Goal: Transaction & Acquisition: Obtain resource

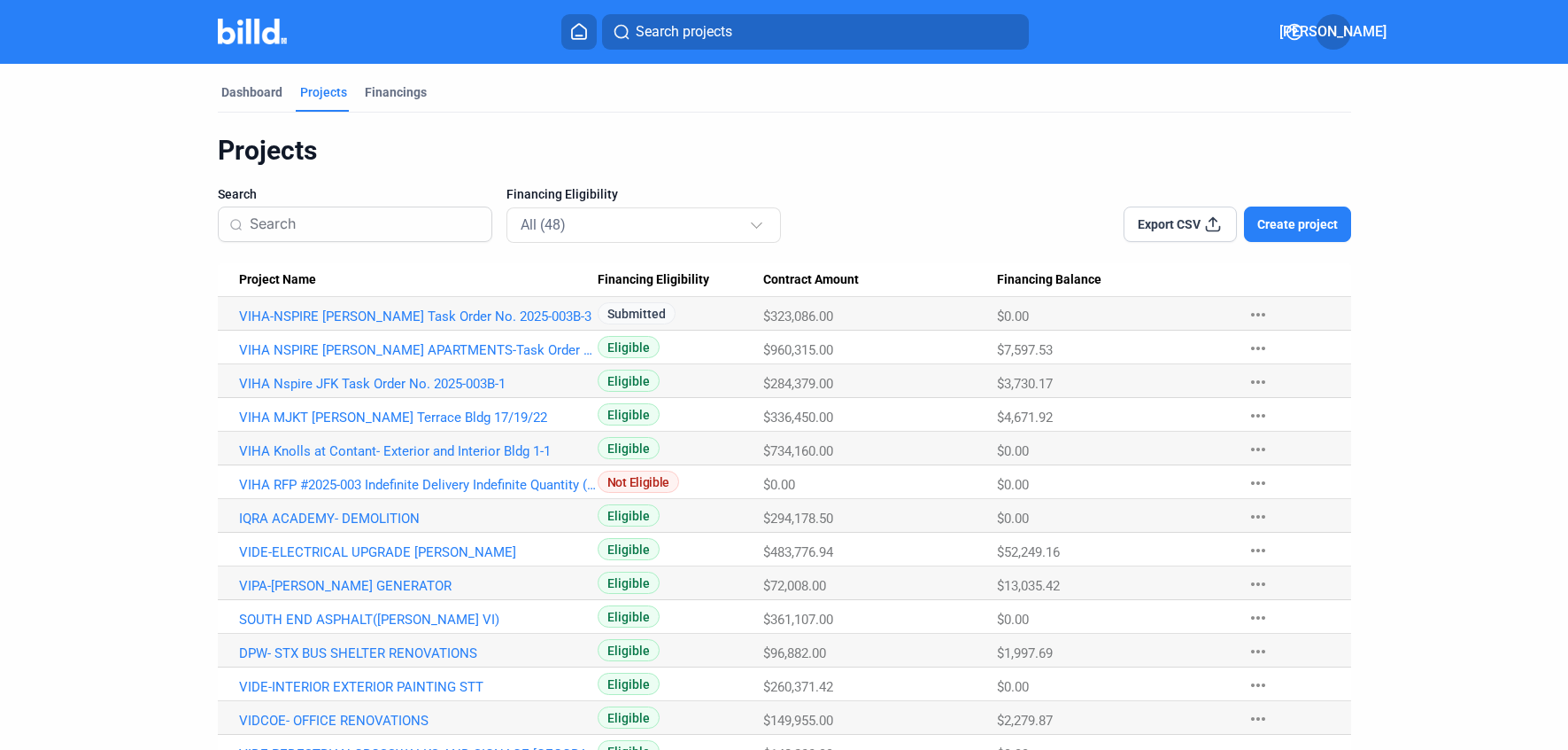
scroll to position [154, 0]
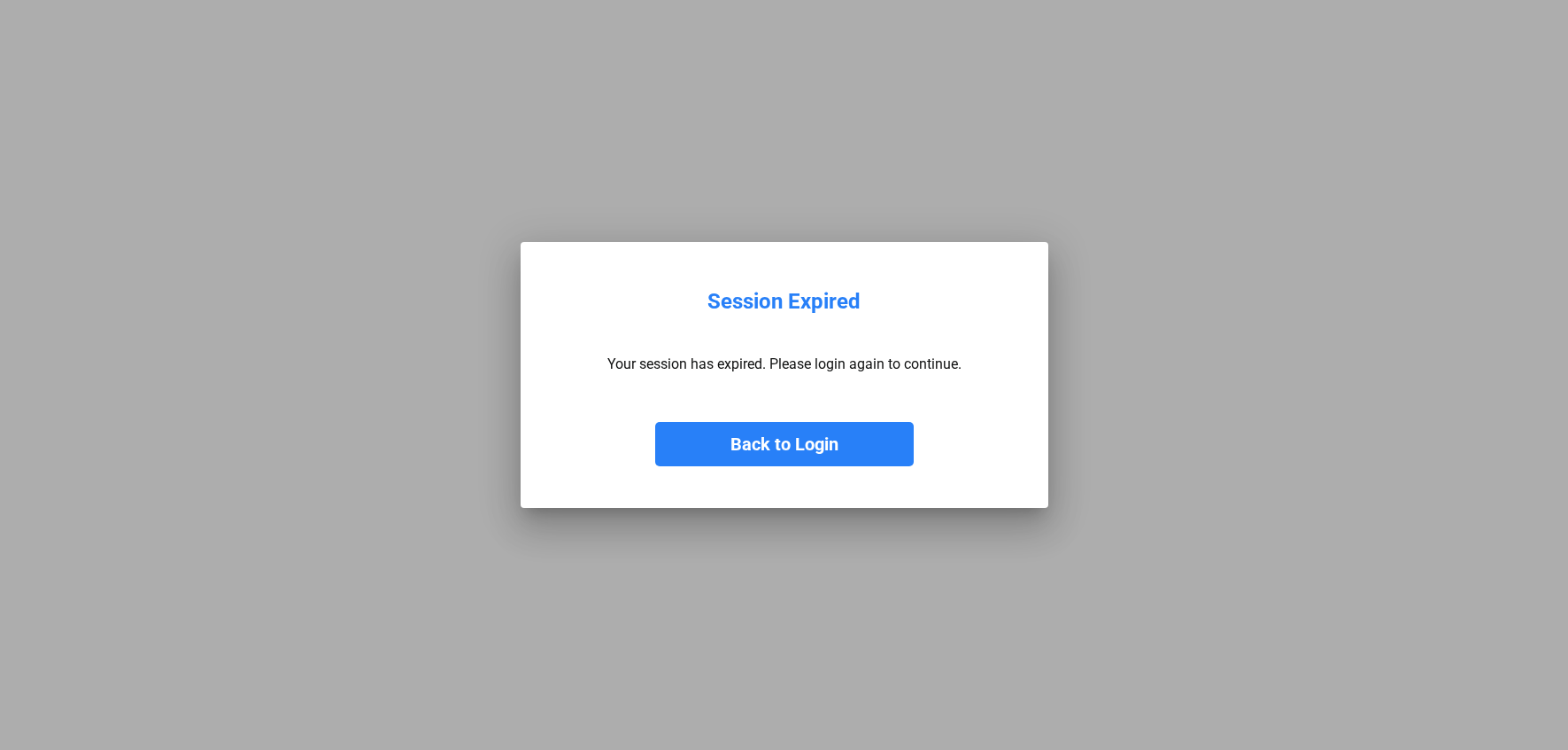
click at [819, 434] on button "Back to Login" at bounding box center [784, 443] width 258 height 44
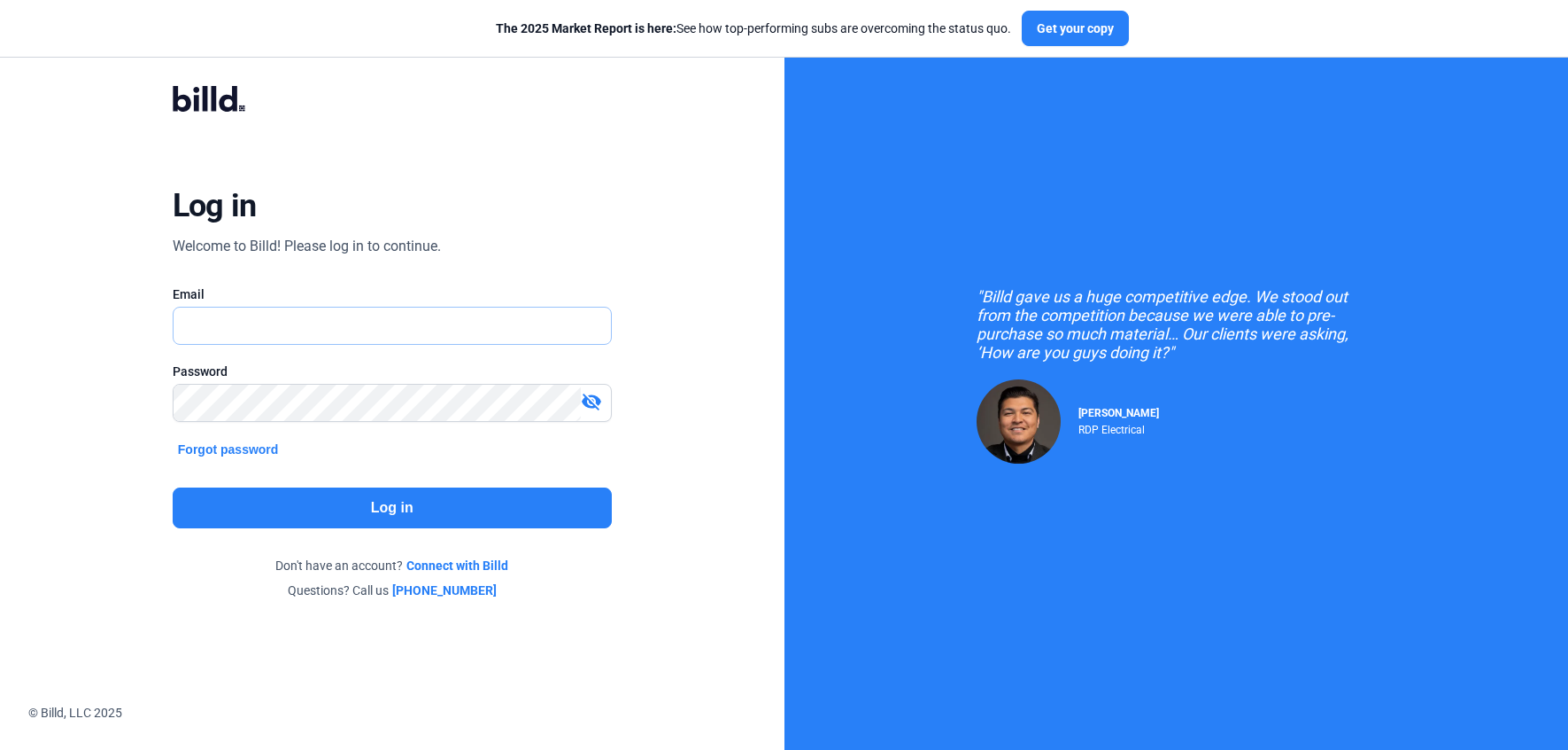
type input "[PERSON_NAME][EMAIL_ADDRESS][DOMAIN_NAME]"
click at [346, 528] on div "Log in Welcome to Billd! Please log in to continue. Email [PERSON_NAME][EMAIL_A…" at bounding box center [392, 342] width 565 height 576
click at [379, 507] on button "Log in" at bounding box center [392, 507] width 439 height 41
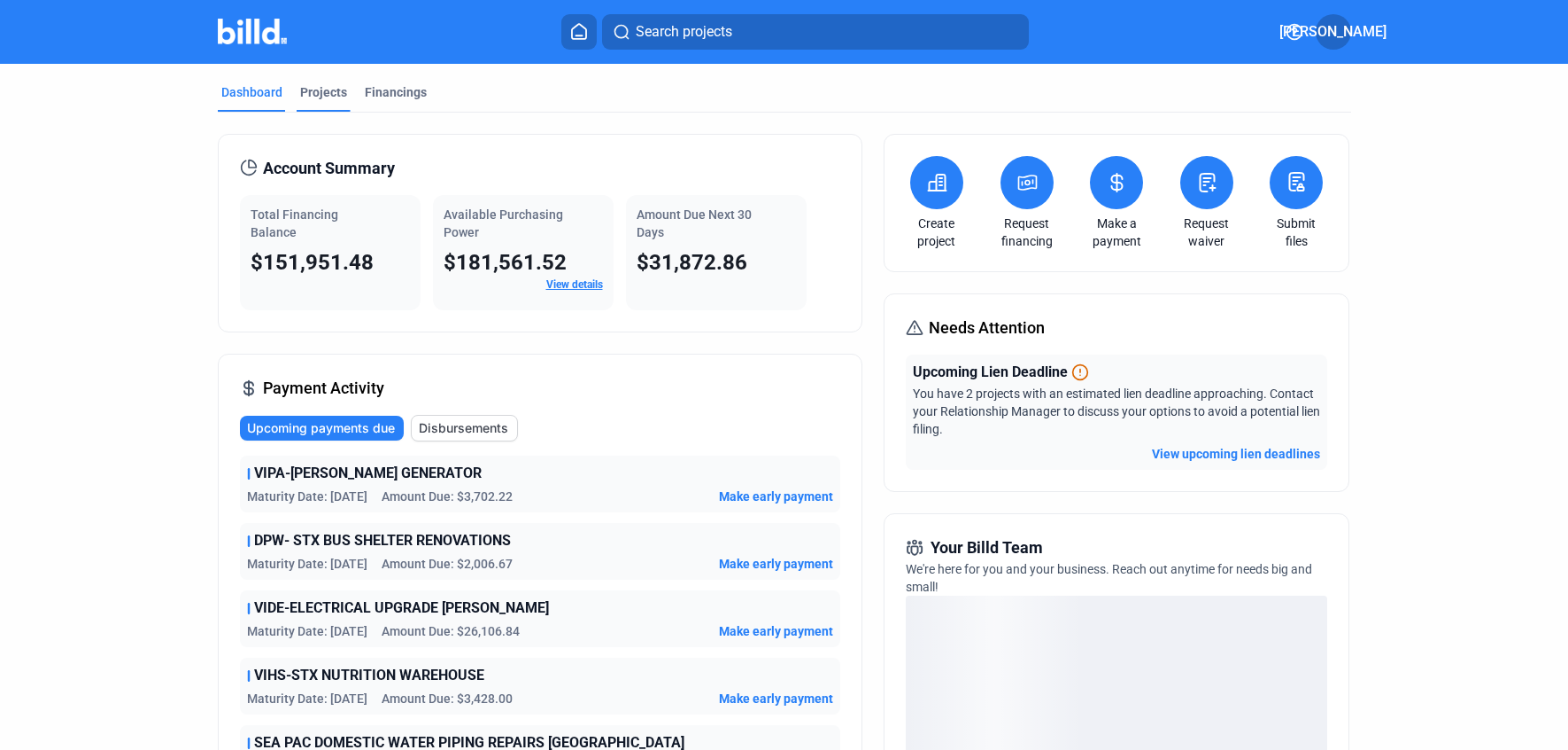
click at [309, 90] on div "Projects" at bounding box center [323, 91] width 47 height 18
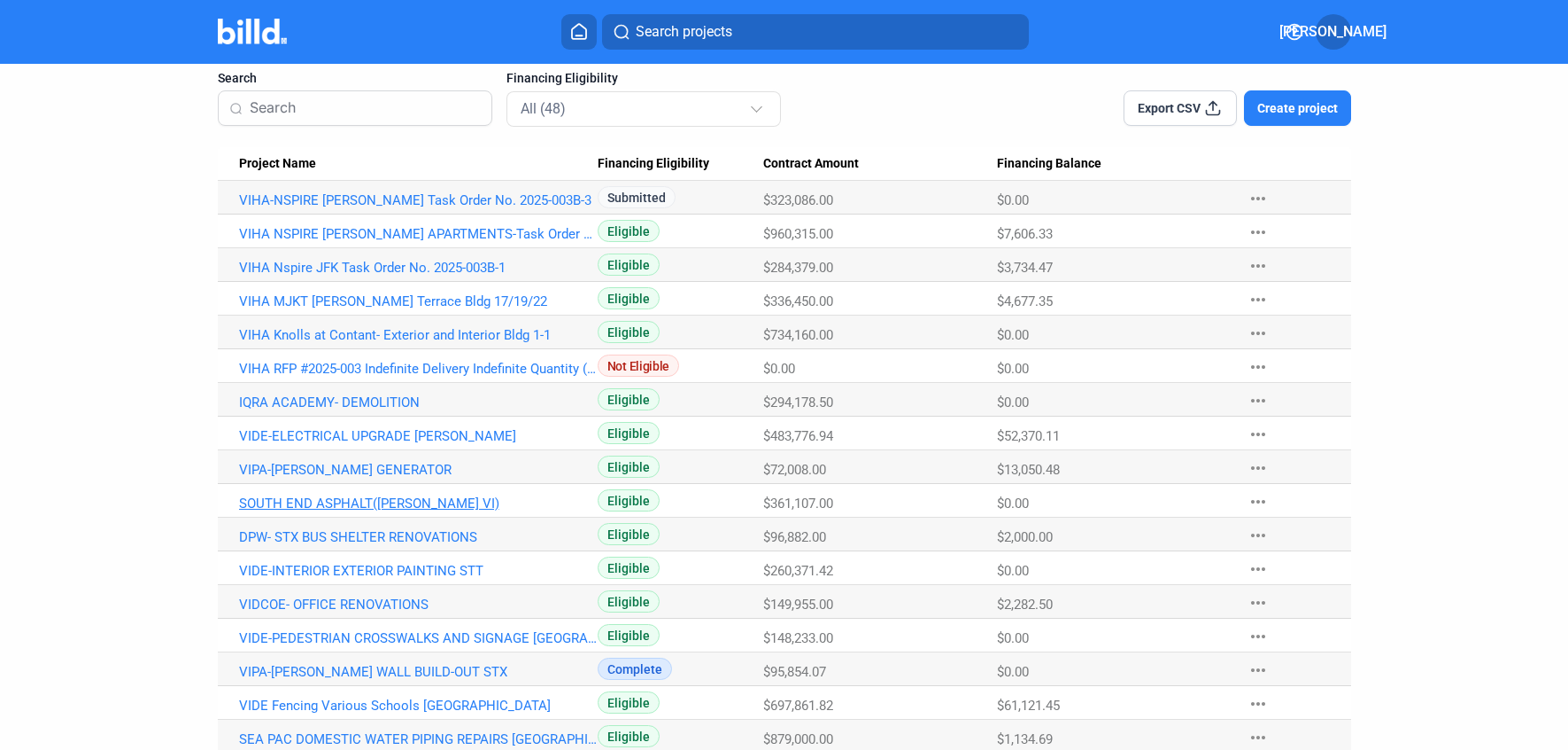
scroll to position [179, 0]
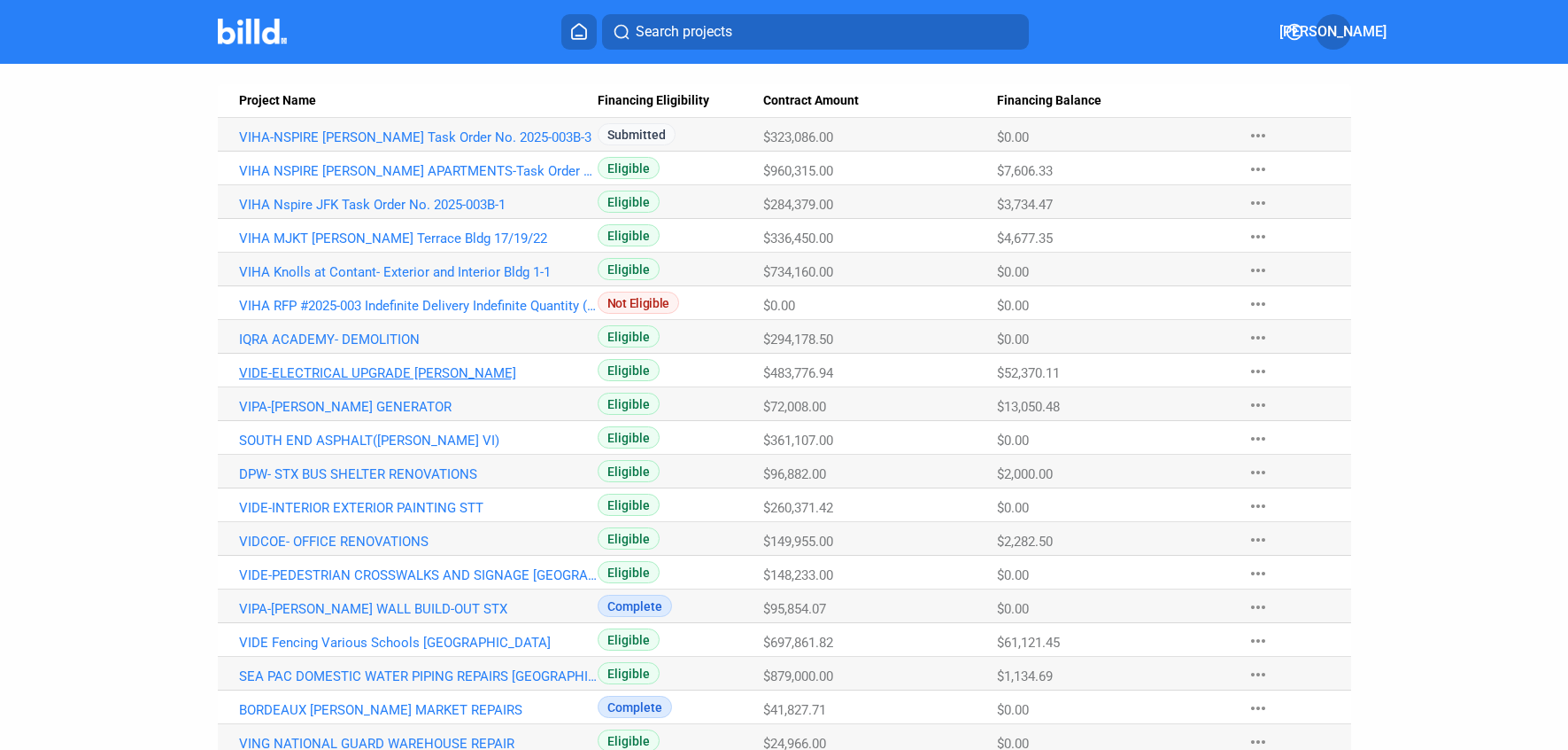
click at [315, 368] on link "VIDE-ELECTRICAL UPGRADE [PERSON_NAME]" at bounding box center [418, 372] width 359 height 16
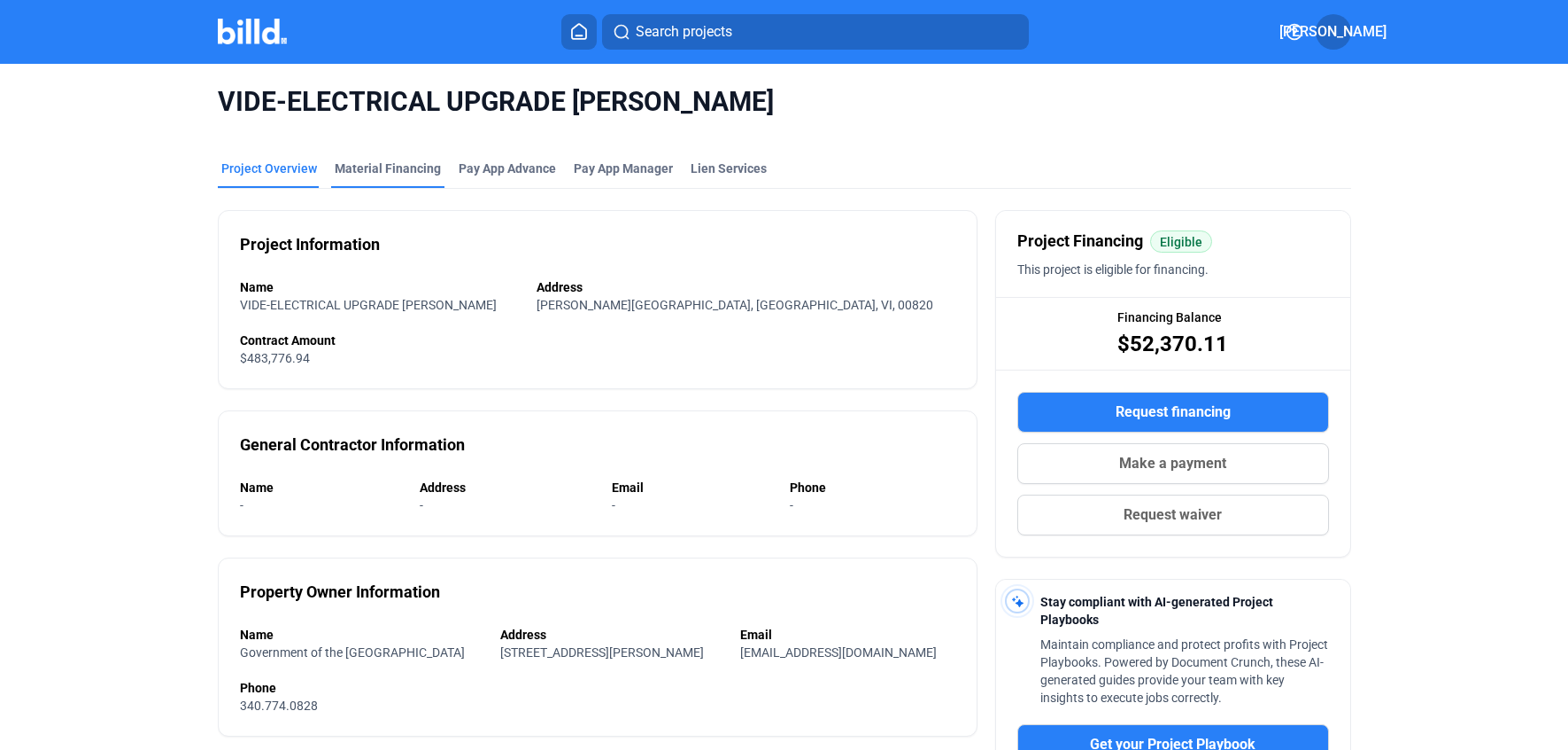
click at [366, 171] on div "Material Financing" at bounding box center [388, 168] width 106 height 18
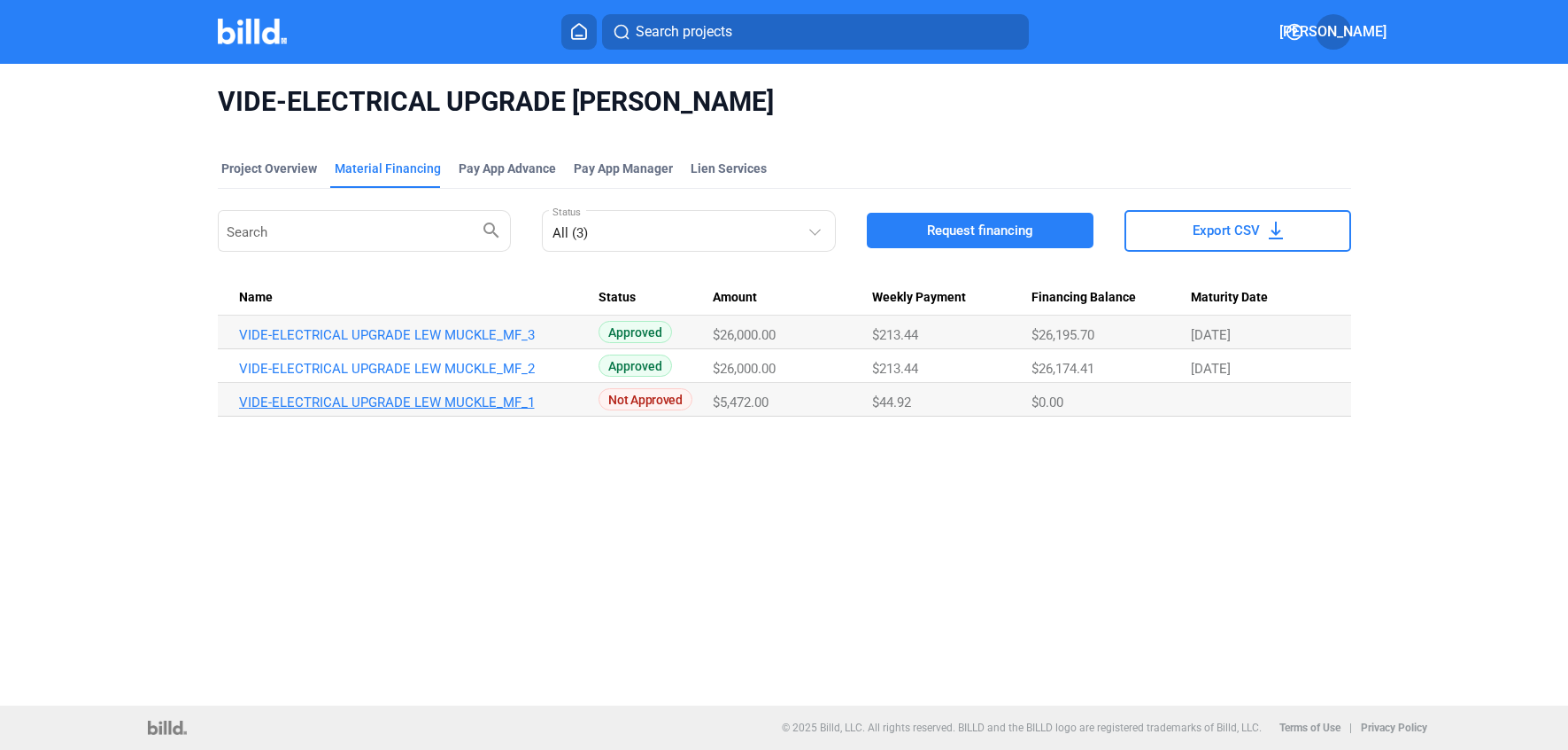
click at [452, 402] on link "VIDE-ELECTRICAL UPGRADE LEW MUCKLE_MF_1" at bounding box center [418, 402] width 359 height 16
click at [889, 632] on div "VIDE-ELECTRICAL UPGRADE [PERSON_NAME] Project Overview Material Financing Pay A…" at bounding box center [784, 384] width 1568 height 642
click at [662, 521] on div "VIDE-ELECTRICAL UPGRADE [PERSON_NAME] Project Overview Material Financing Pay A…" at bounding box center [784, 384] width 1568 height 642
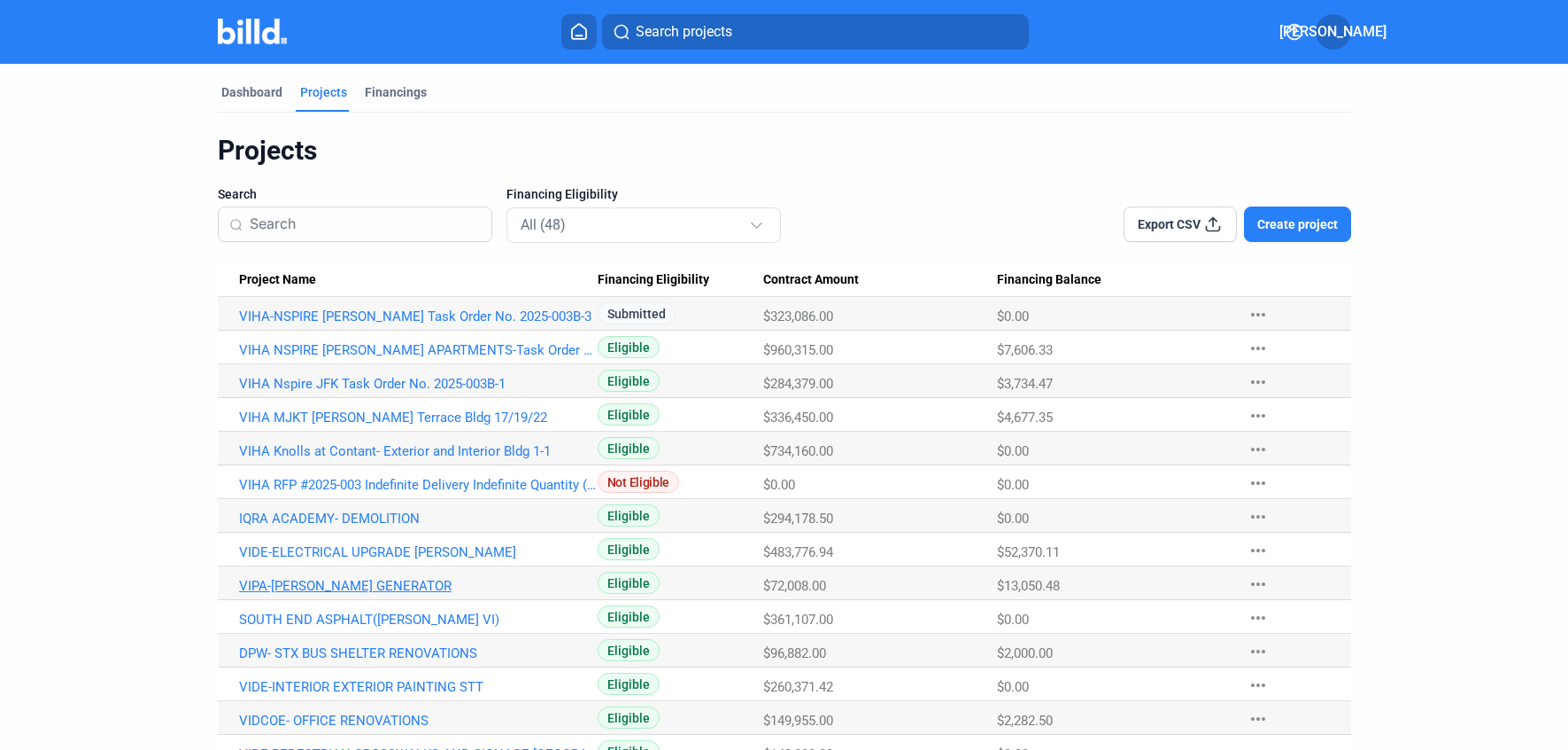
click at [317, 588] on link "VIPA-[PERSON_NAME] GENERATOR" at bounding box center [418, 585] width 359 height 16
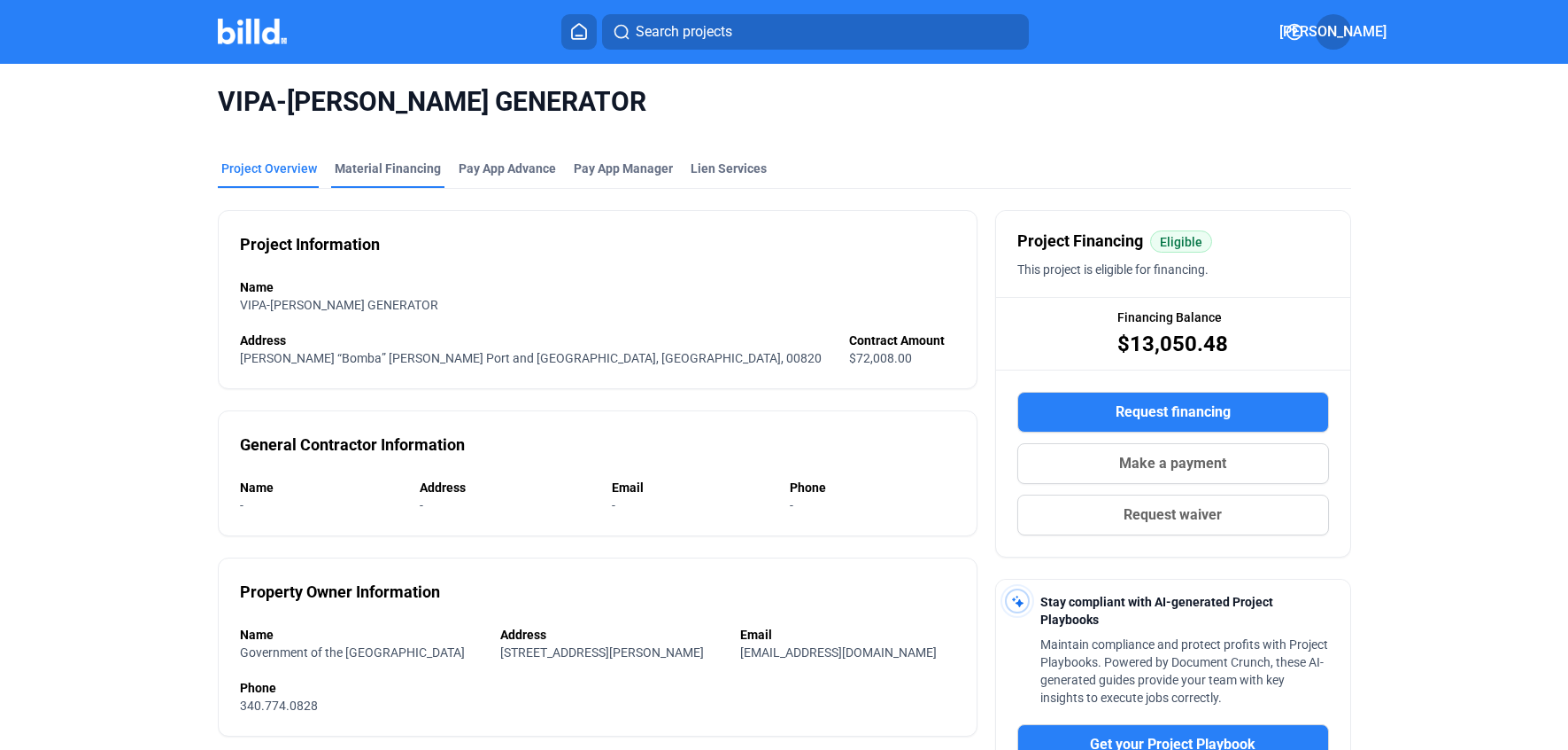
click at [360, 162] on div "Material Financing" at bounding box center [388, 168] width 106 height 18
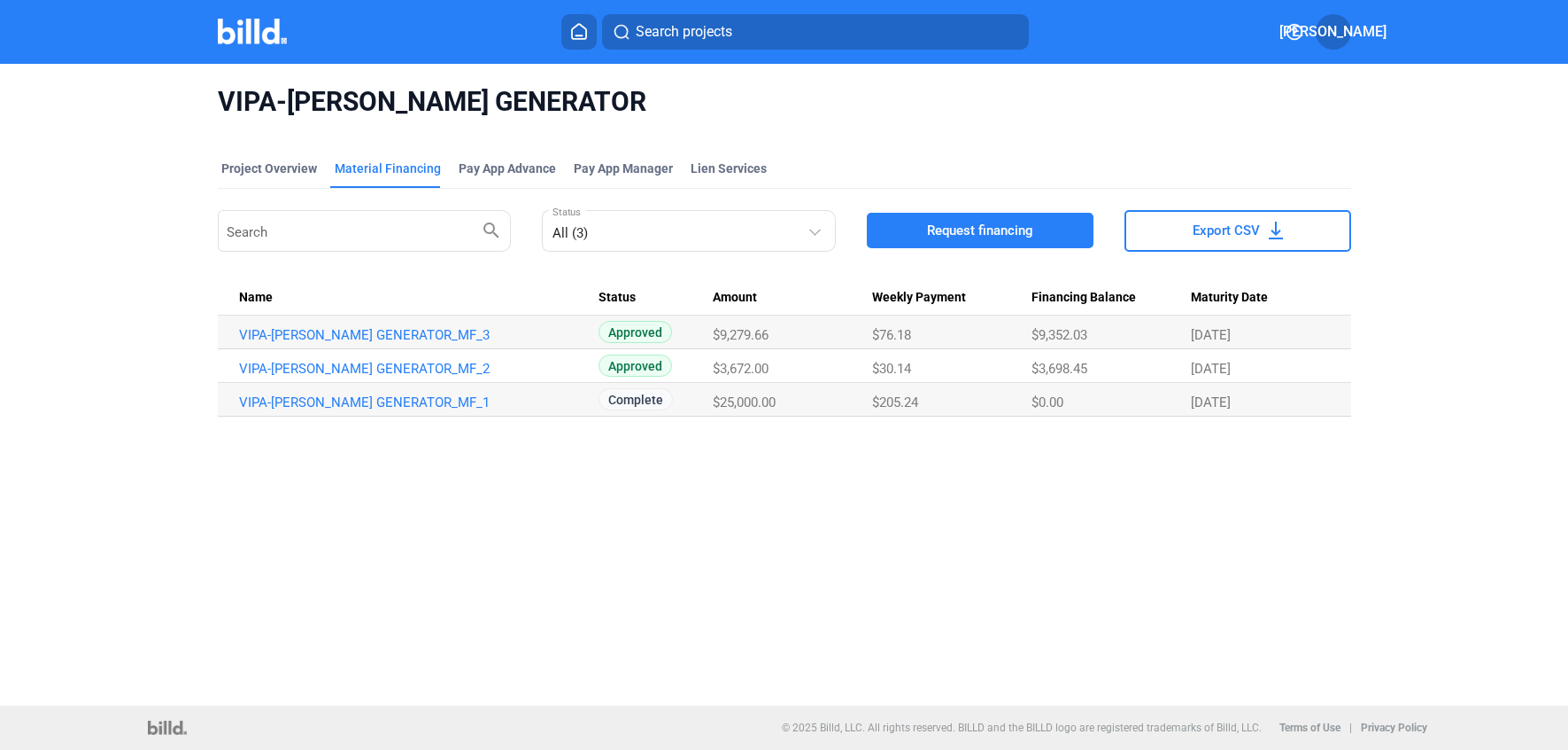
click at [1007, 230] on span "Request financing" at bounding box center [981, 229] width 106 height 18
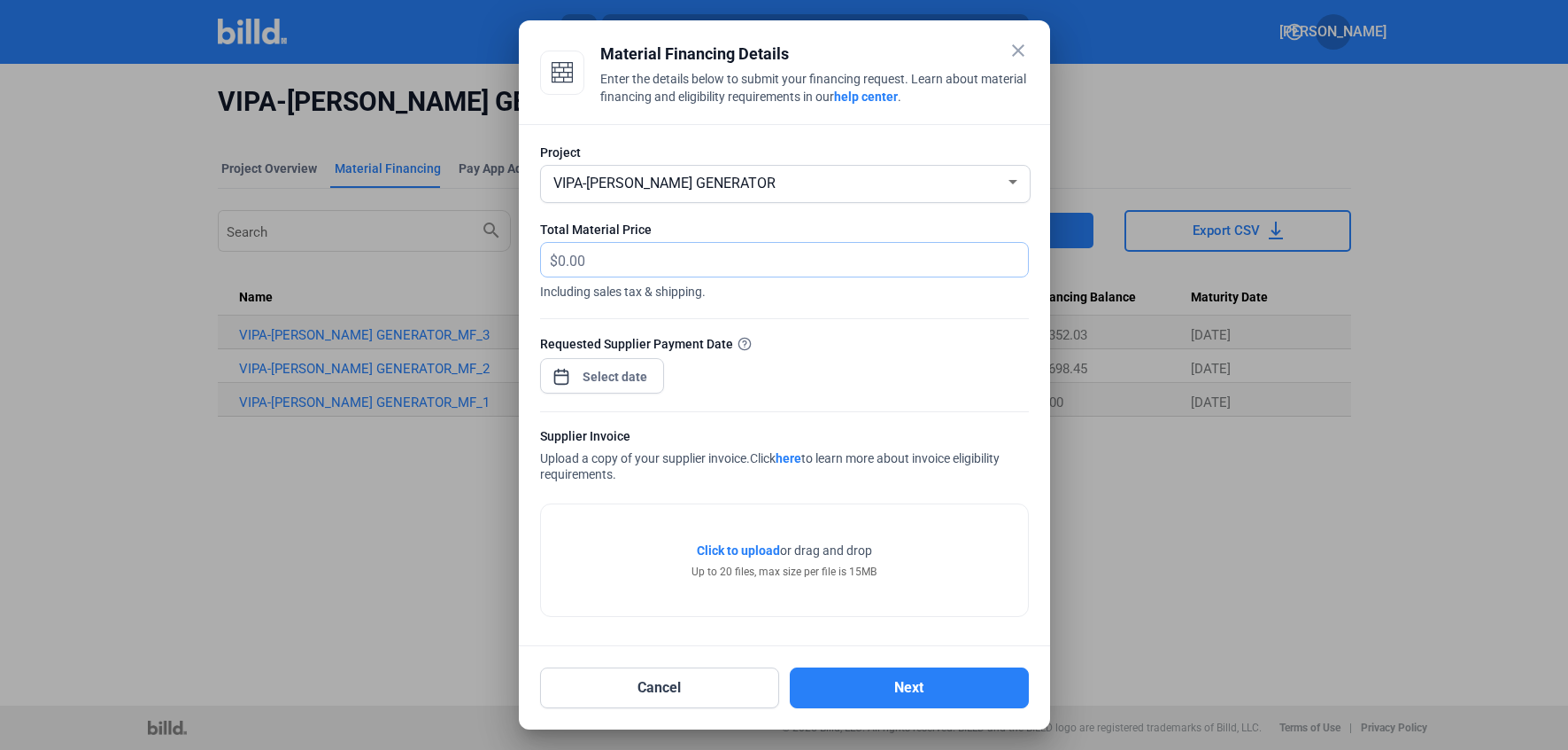
click at [582, 272] on input "text" at bounding box center [782, 259] width 450 height 35
type input "1,364.28"
click at [555, 372] on span "Open calendar" at bounding box center [561, 368] width 43 height 43
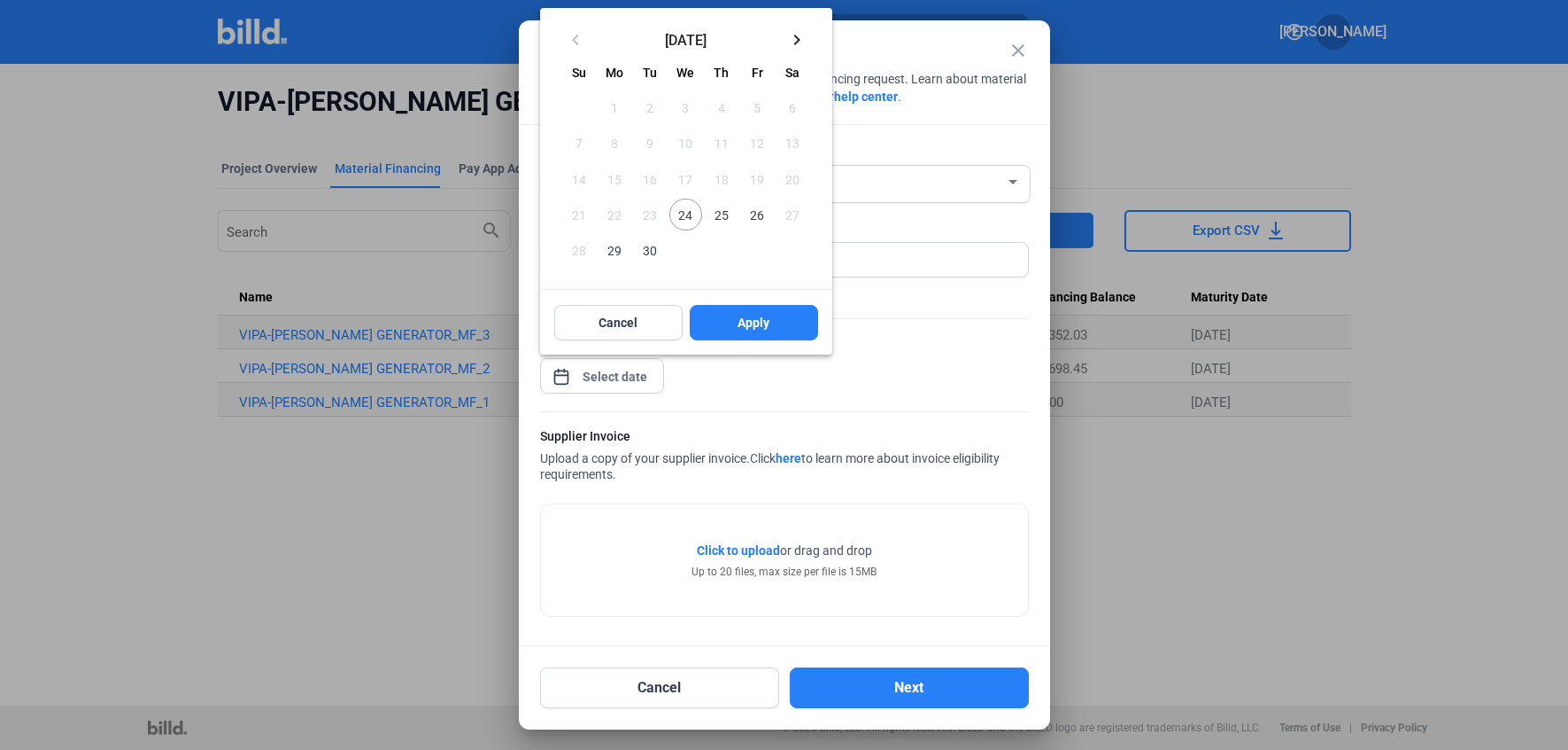
click at [686, 216] on span "24" at bounding box center [685, 215] width 32 height 32
click at [738, 324] on span "Apply" at bounding box center [753, 322] width 32 height 18
type input "[DATE]"
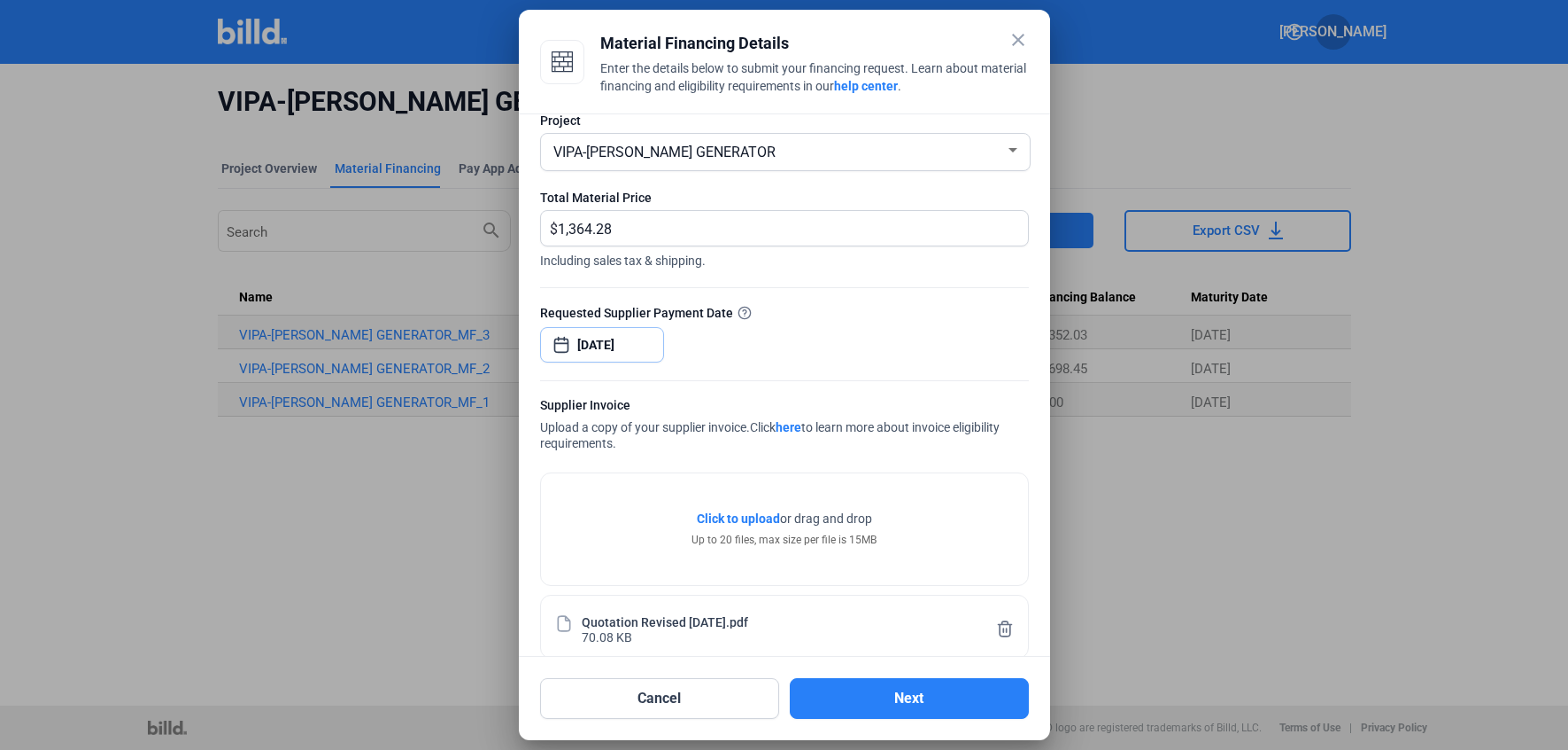
scroll to position [45, 0]
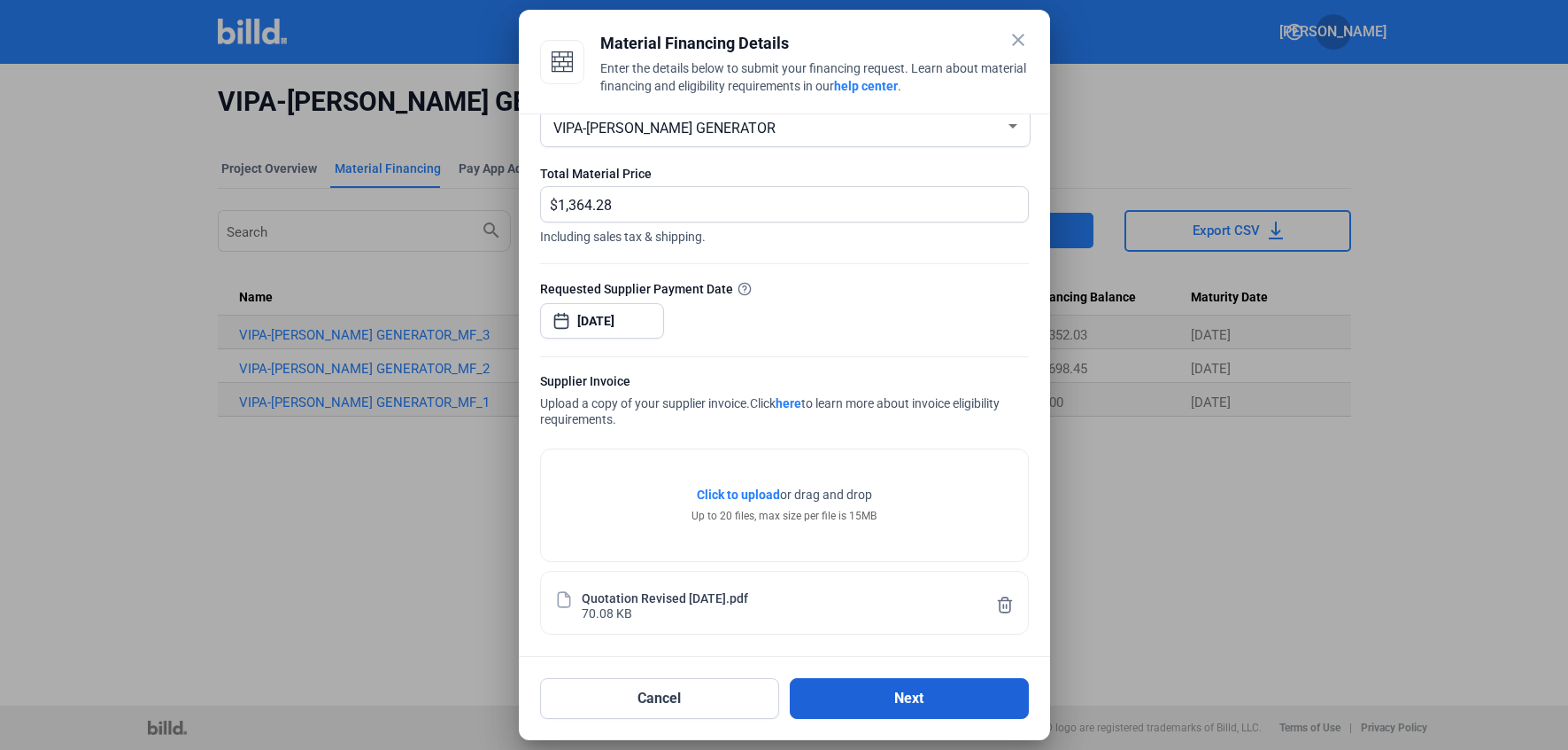
click at [889, 701] on button "Next" at bounding box center [909, 699] width 239 height 41
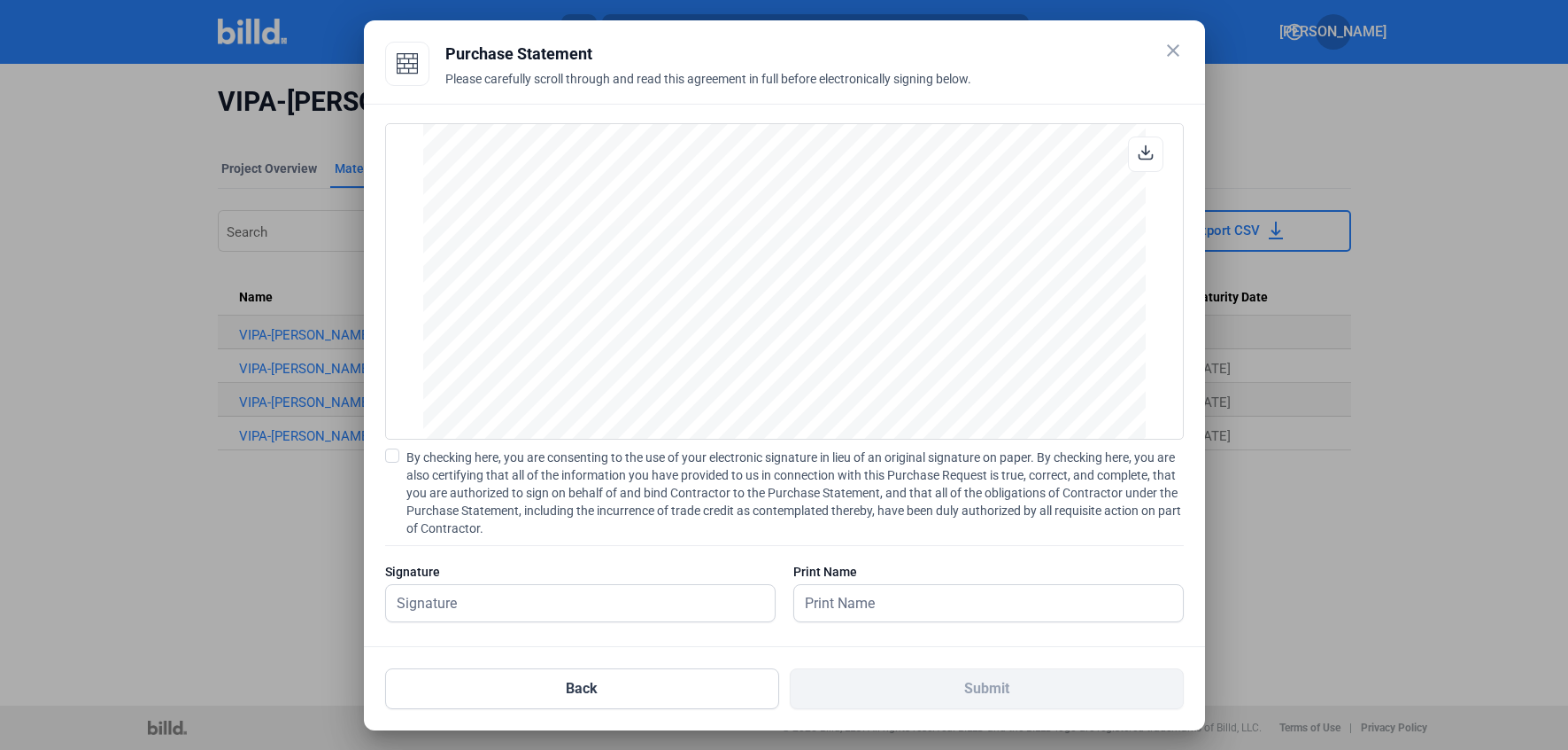
scroll to position [1477, 0]
click at [600, 593] on input "text" at bounding box center [571, 603] width 369 height 36
type input "[PERSON_NAME]"
click at [399, 454] on label "By checking here, you are consenting to the use of your electronic signature in…" at bounding box center [784, 493] width 799 height 89
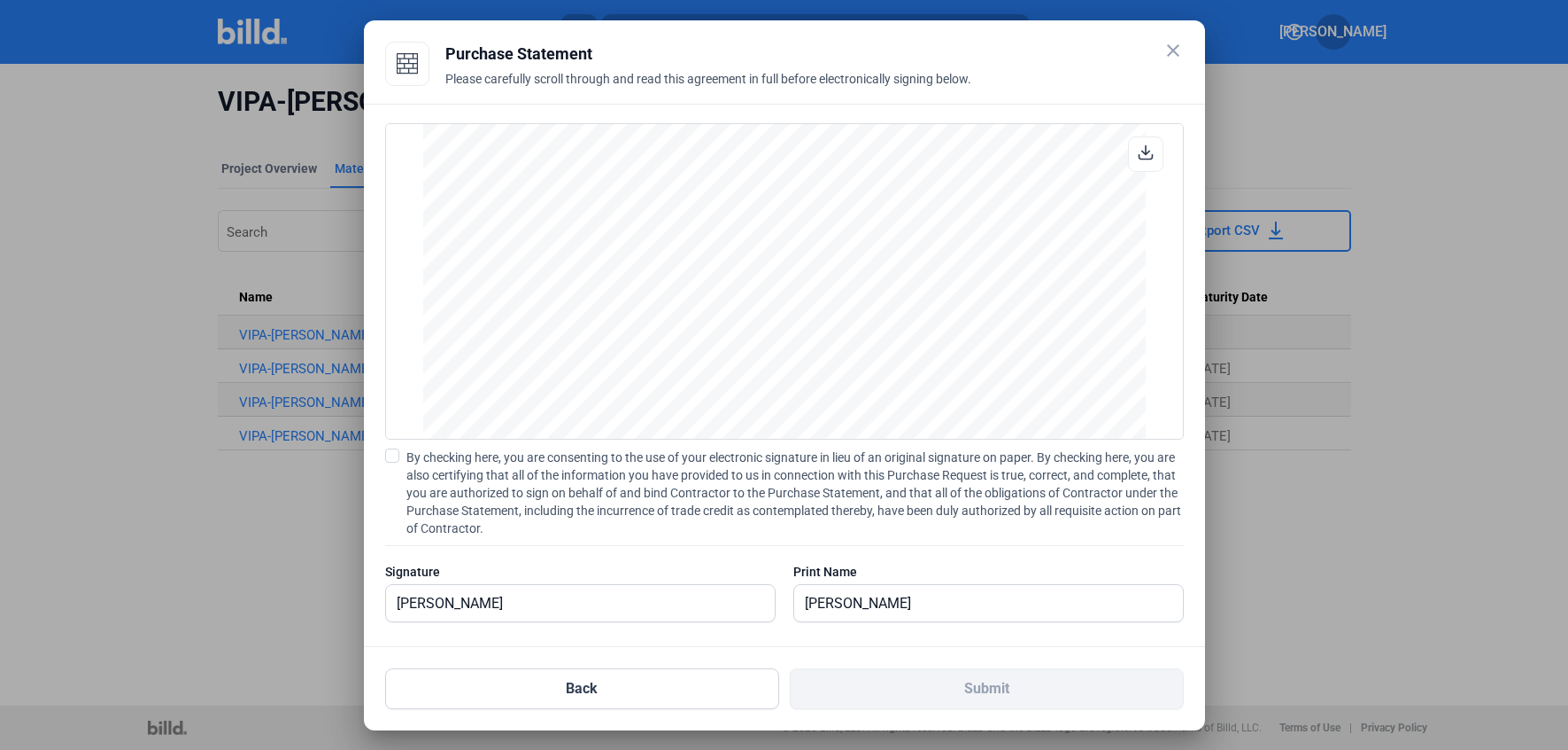
click at [0, 0] on input "By checking here, you are consenting to the use of your electronic signature in…" at bounding box center [0, 0] width 0 height 0
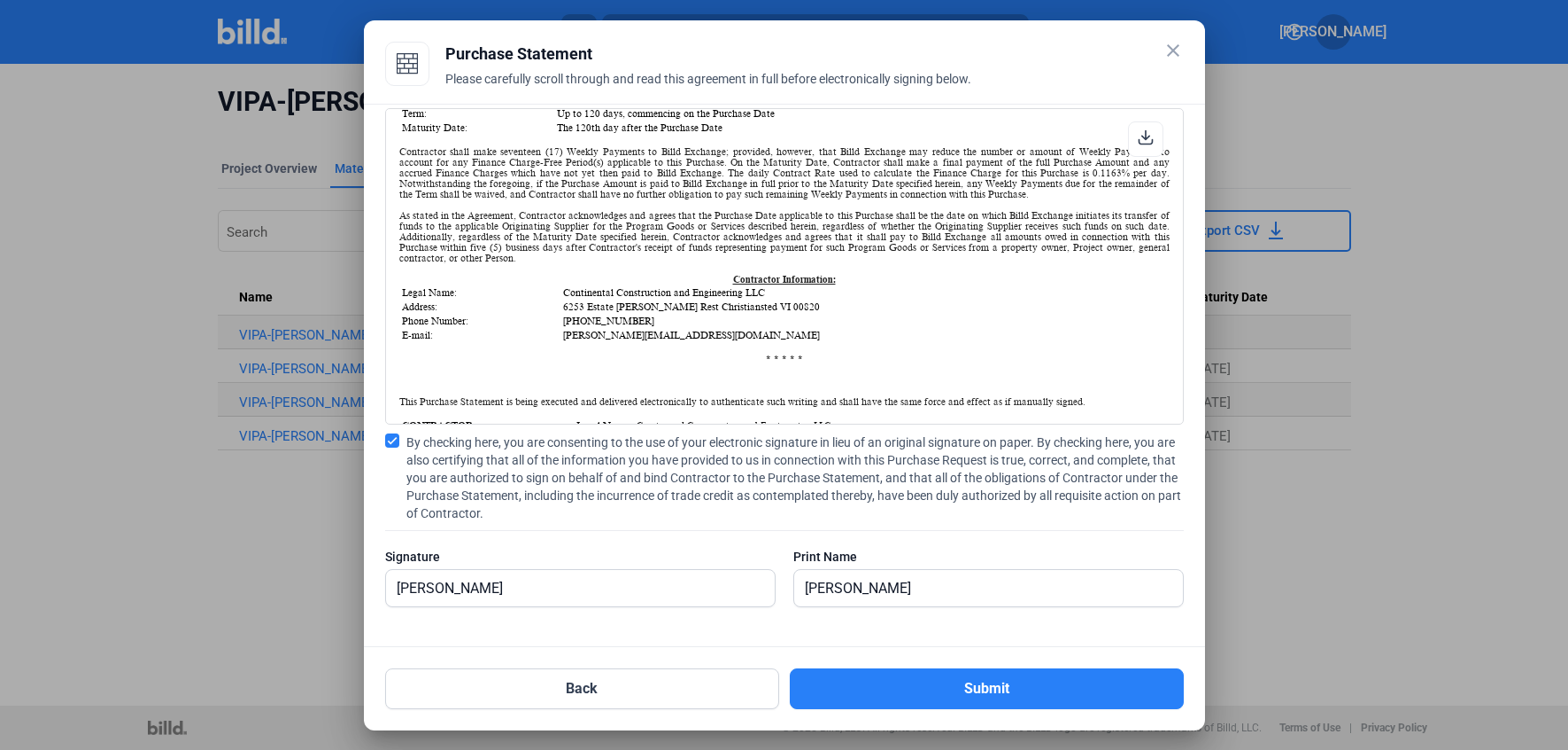
scroll to position [0, 0]
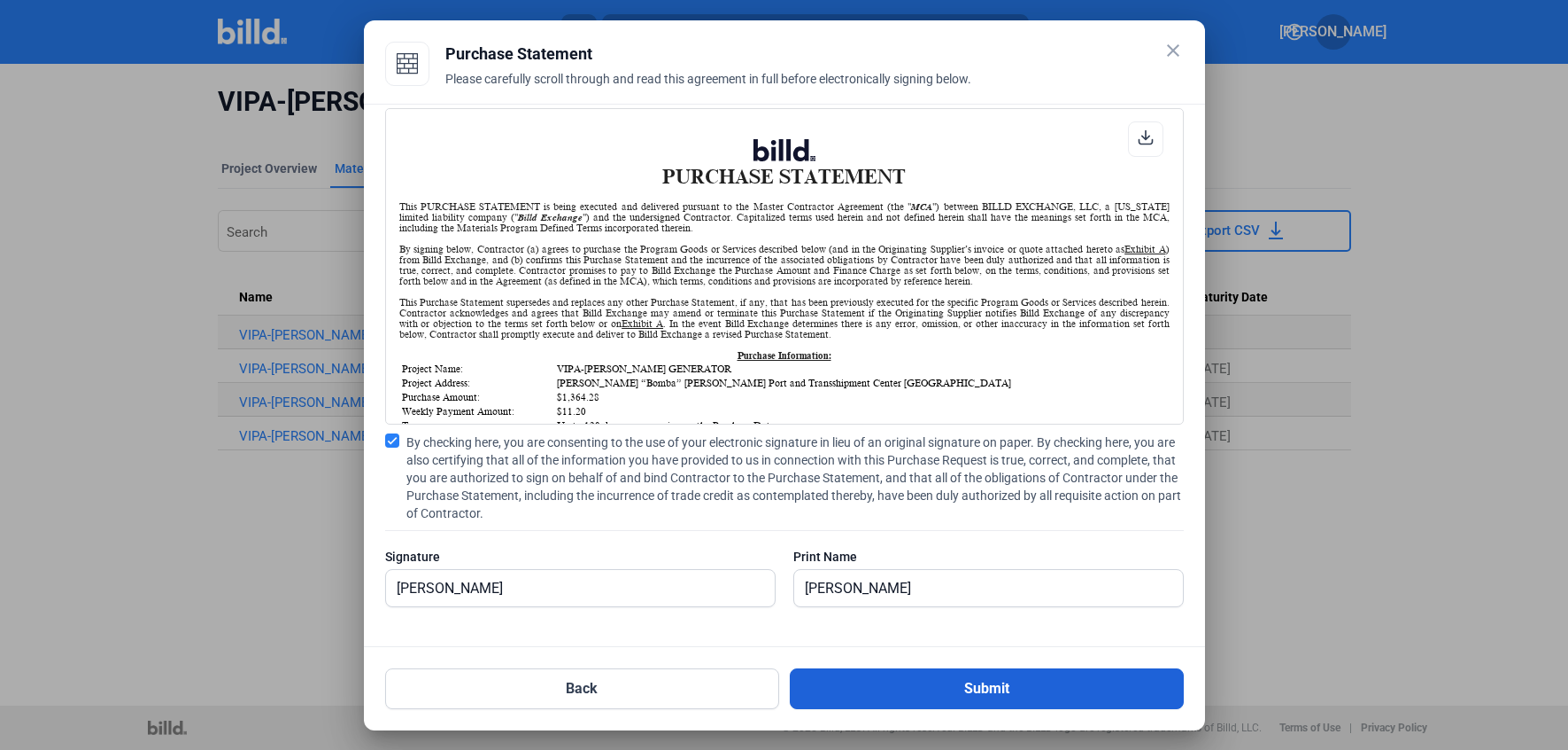
click at [983, 684] on button "Submit" at bounding box center [986, 688] width 394 height 41
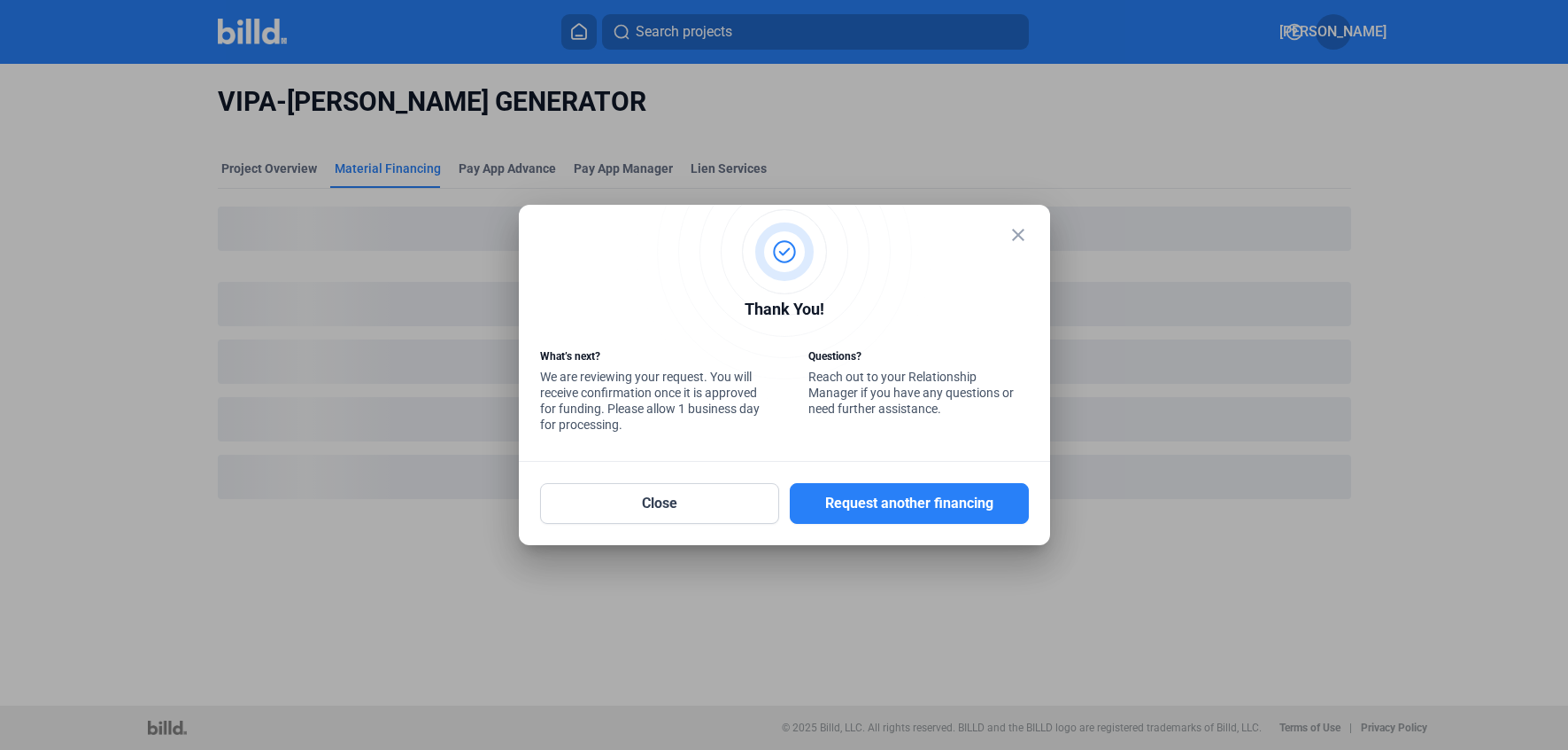
click at [1018, 225] on mat-icon "close" at bounding box center [1018, 234] width 21 height 21
